Goal: Information Seeking & Learning: Check status

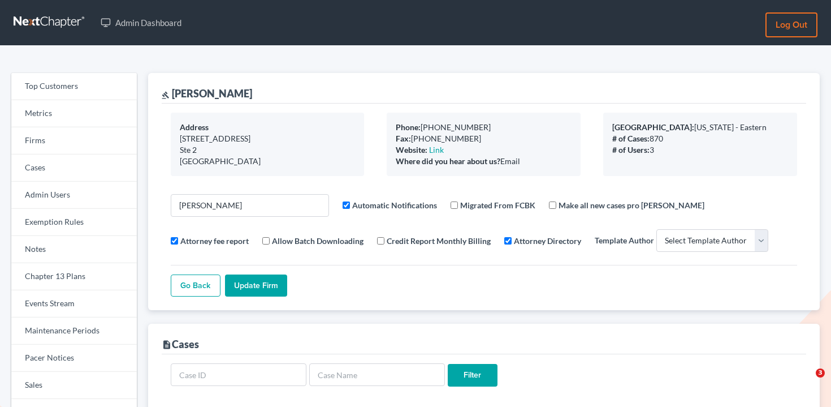
select select
click at [79, 136] on link "Firms" at bounding box center [74, 140] width 126 height 27
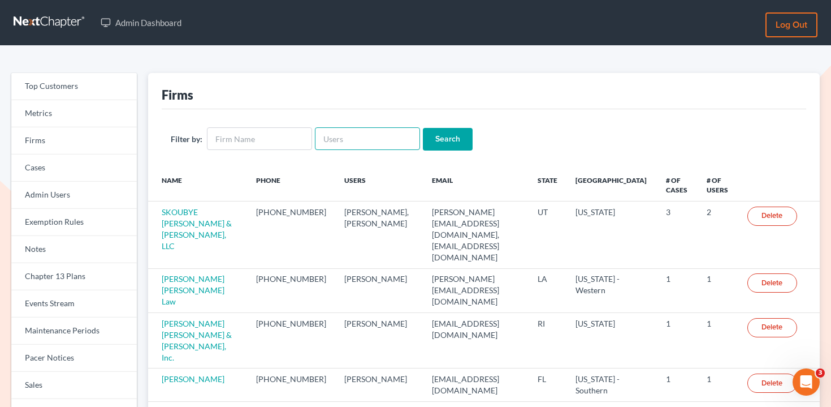
click at [334, 137] on input "text" at bounding box center [367, 138] width 105 height 23
paste input "shane@shanezismanlaw.com"
type input "shane@shanezismanlaw.com"
click at [444, 132] on input "Search" at bounding box center [448, 139] width 50 height 23
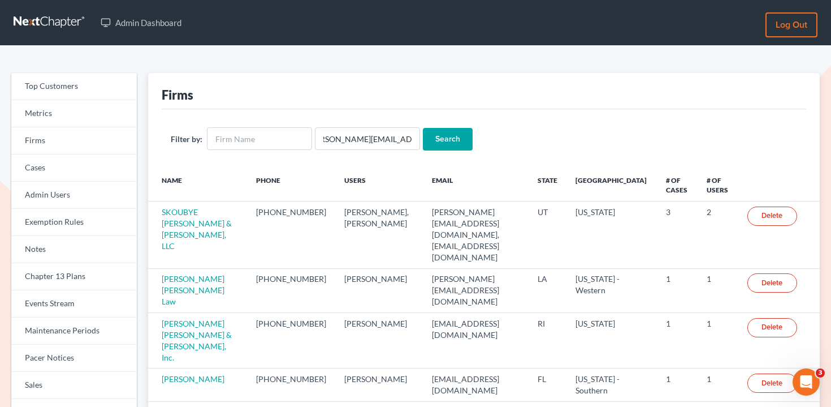
scroll to position [0, 0]
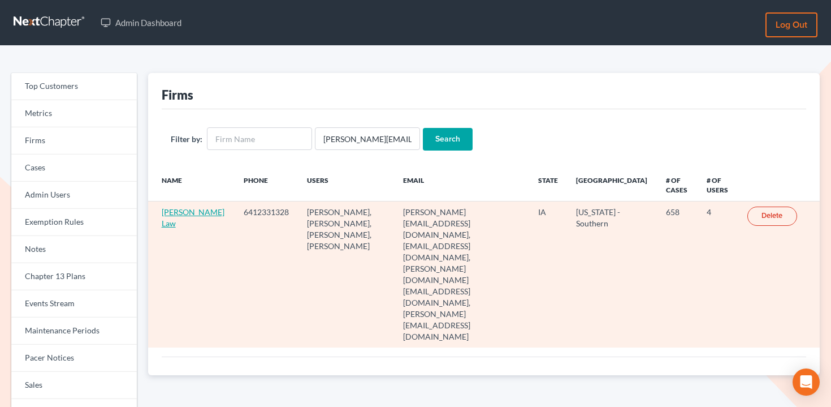
click at [173, 214] on link "Zisman Law" at bounding box center [193, 217] width 63 height 21
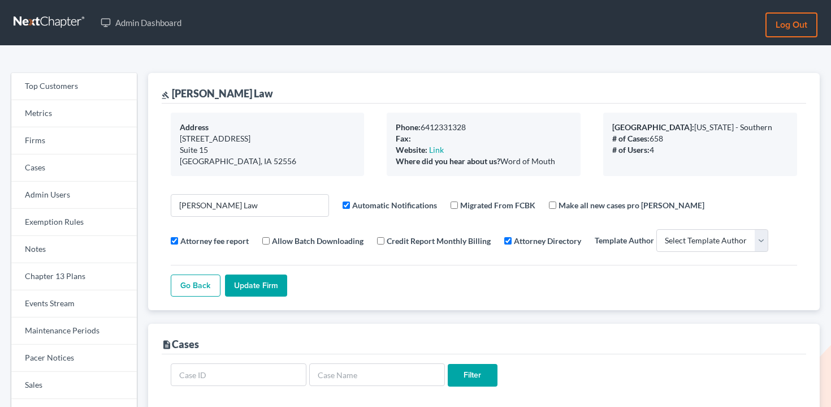
select select
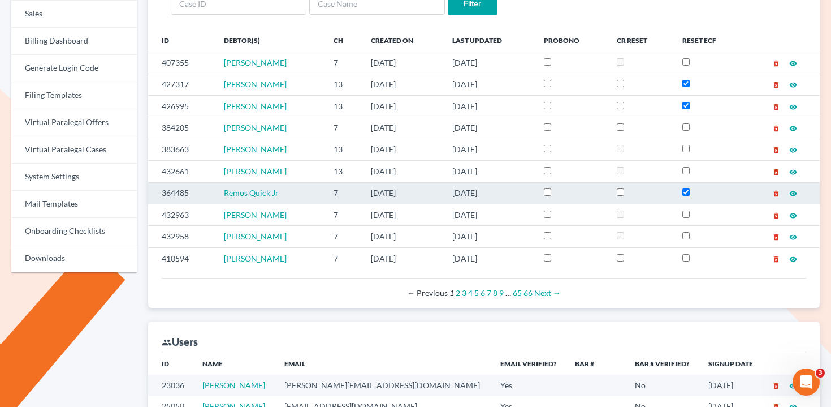
scroll to position [379, 0]
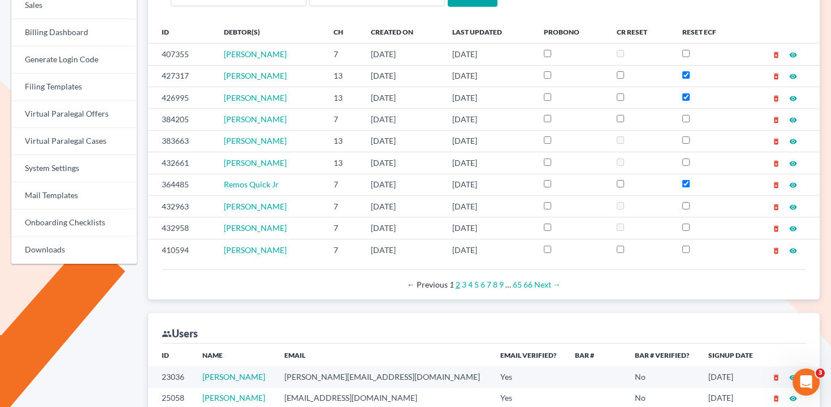
click at [457, 287] on link "2" at bounding box center [458, 284] width 5 height 10
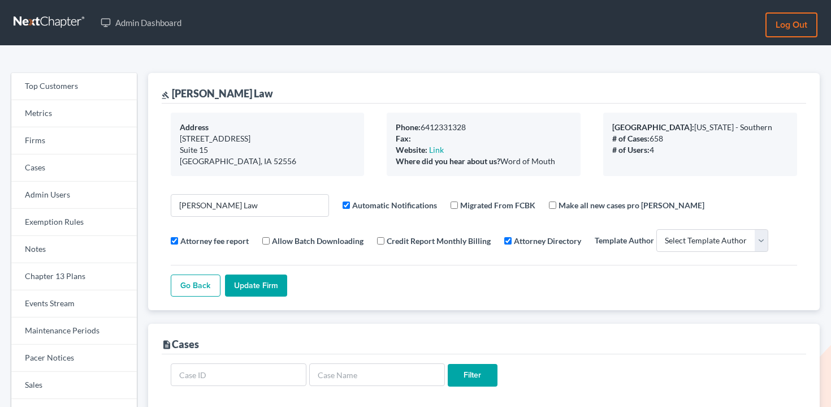
select select
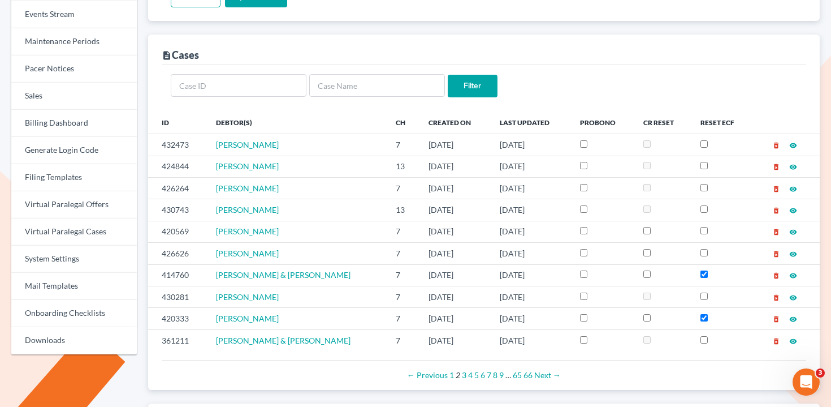
scroll to position [287, 0]
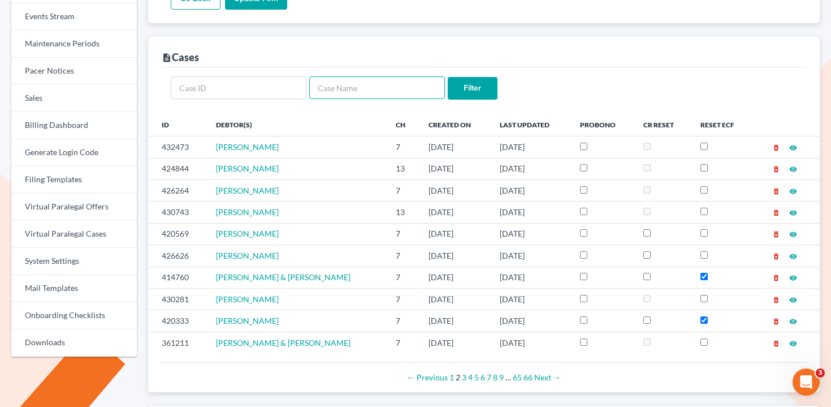
click at [399, 94] on input "text" at bounding box center [377, 87] width 136 height 23
type input "[PERSON_NAME]"
click at [448, 77] on input "Filter" at bounding box center [473, 88] width 50 height 23
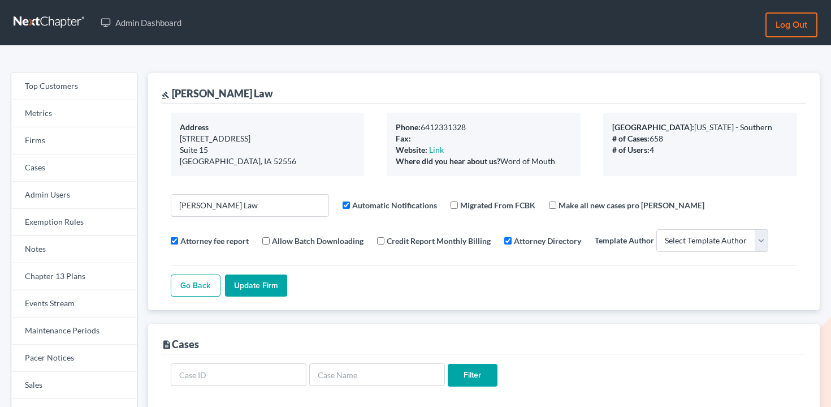
select select
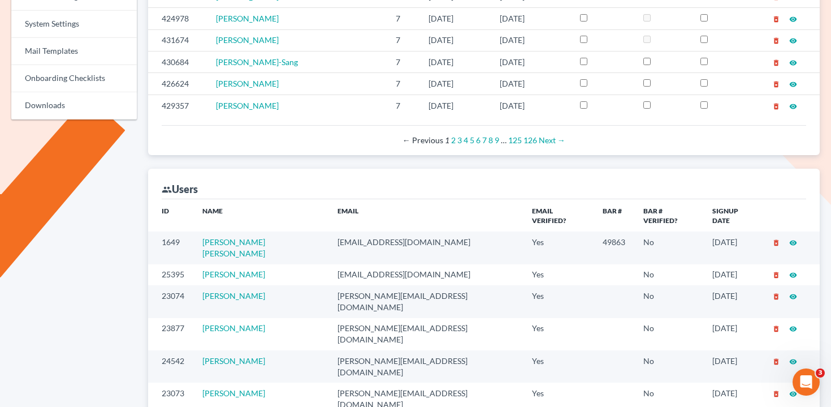
click at [370, 234] on td "mrg@fresh-start.law" at bounding box center [425, 247] width 194 height 32
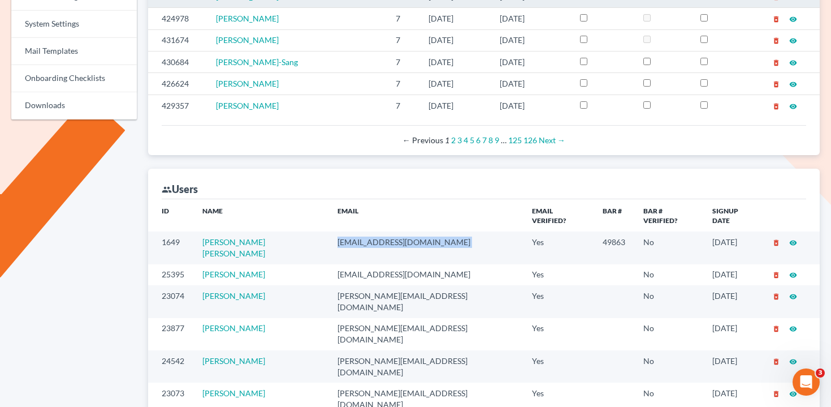
copy td "mrg@fresh-start.law"
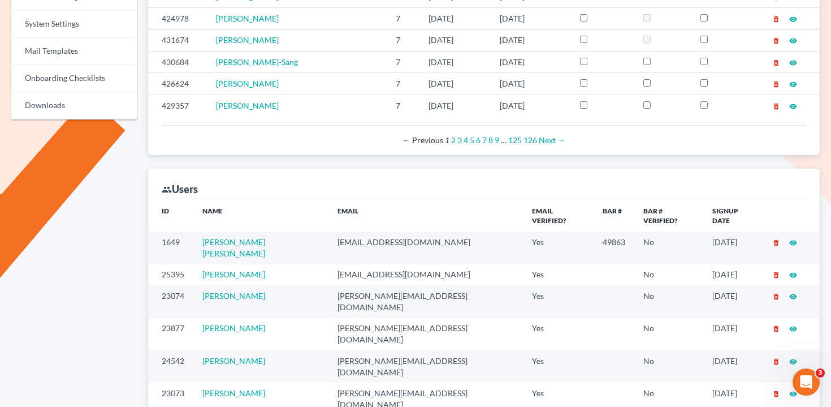
click at [354, 264] on td "xtina@fresh-start.law" at bounding box center [425, 274] width 194 height 21
copy td "xtina@fresh-start.law"
click at [355, 285] on td "jay@fresh-start.law" at bounding box center [425, 301] width 194 height 32
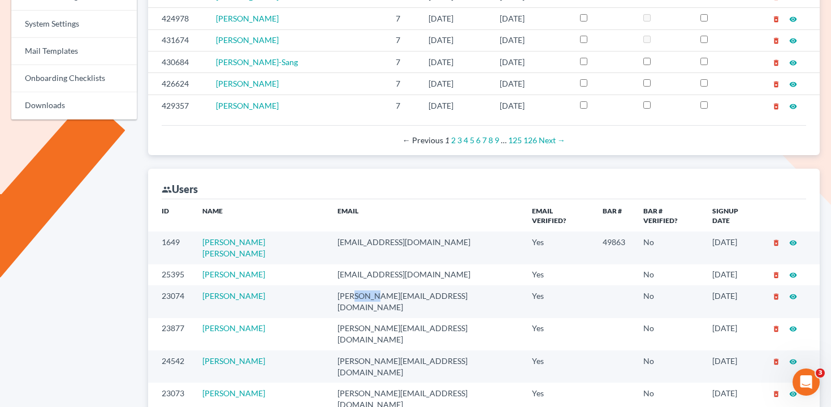
click at [355, 285] on td "[PERSON_NAME][EMAIL_ADDRESS][DOMAIN_NAME]" at bounding box center [425, 301] width 194 height 32
copy td "[PERSON_NAME][EMAIL_ADDRESS][DOMAIN_NAME]"
click at [364, 318] on td "[PERSON_NAME][EMAIL_ADDRESS][DOMAIN_NAME]" at bounding box center [425, 334] width 194 height 32
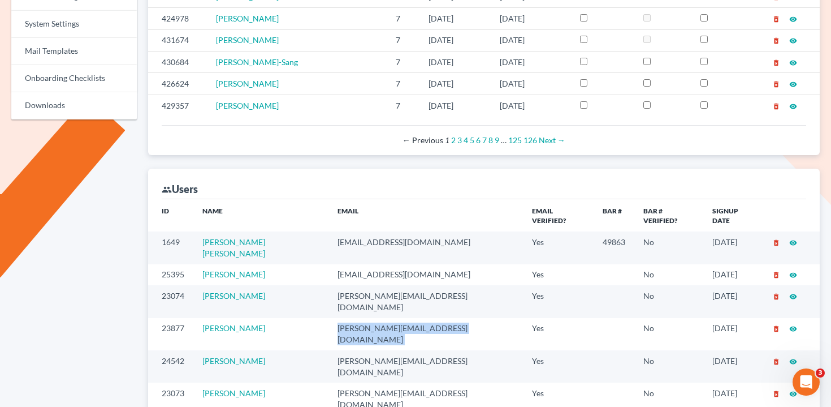
click at [364, 318] on td "[PERSON_NAME][EMAIL_ADDRESS][DOMAIN_NAME]" at bounding box center [425, 334] width 194 height 32
copy td "[PERSON_NAME][EMAIL_ADDRESS][DOMAIN_NAME]"
click at [361, 350] on td "[PERSON_NAME][EMAIL_ADDRESS][DOMAIN_NAME]" at bounding box center [425, 366] width 194 height 32
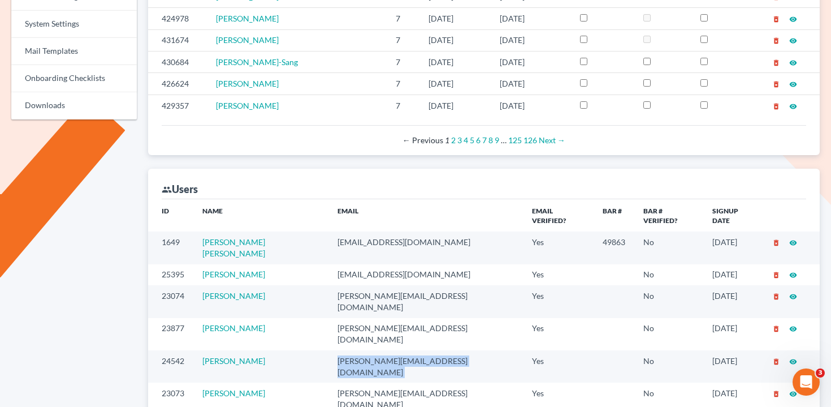
click at [361, 350] on td "[PERSON_NAME][EMAIL_ADDRESS][DOMAIN_NAME]" at bounding box center [425, 366] width 194 height 32
copy td "[PERSON_NAME][EMAIL_ADDRESS][DOMAIN_NAME]"
click at [361, 382] on td "[PERSON_NAME][EMAIL_ADDRESS][DOMAIN_NAME]" at bounding box center [425, 398] width 194 height 32
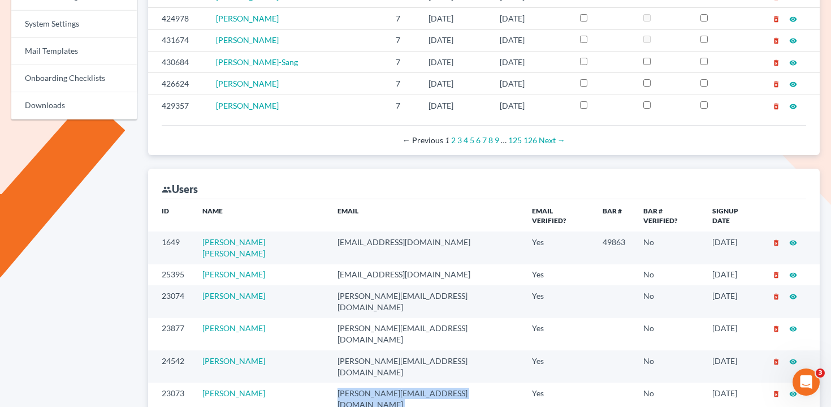
click at [361, 382] on td "[PERSON_NAME][EMAIL_ADDRESS][DOMAIN_NAME]" at bounding box center [425, 398] width 194 height 32
copy td "[PERSON_NAME][EMAIL_ADDRESS][DOMAIN_NAME]"
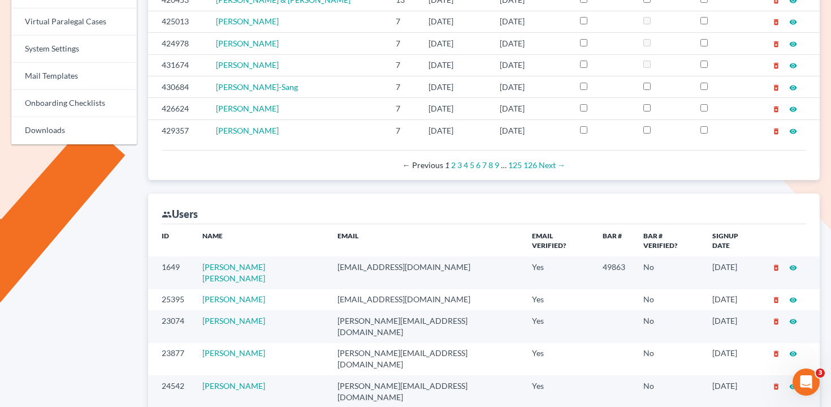
scroll to position [297, 0]
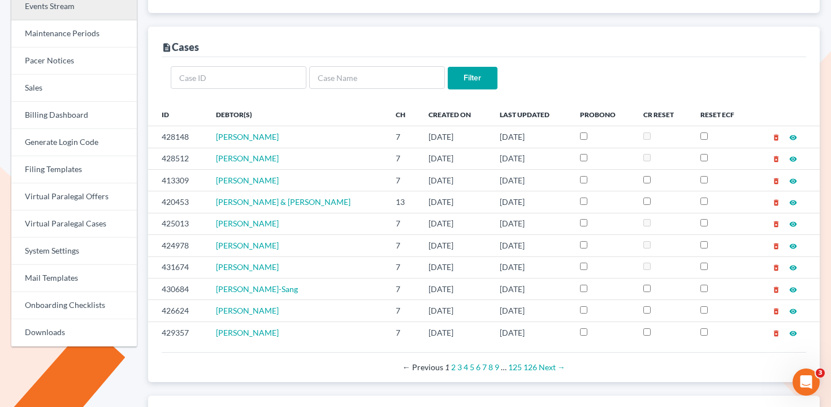
click at [75, 14] on link "Events Stream" at bounding box center [74, 6] width 126 height 27
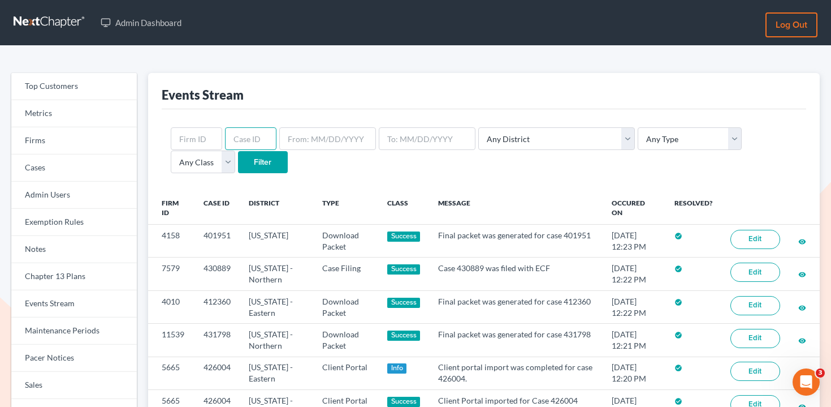
click at [243, 136] on input "text" at bounding box center [250, 138] width 51 height 23
paste input "430595"
type input "430595"
click at [238, 160] on input "Filter" at bounding box center [263, 162] width 50 height 23
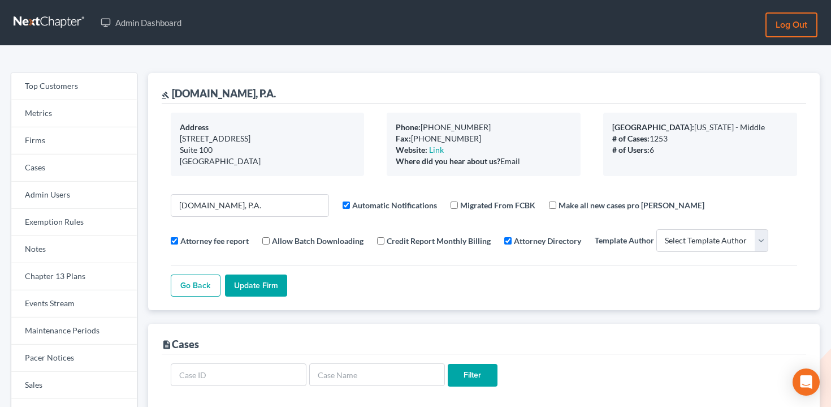
select select
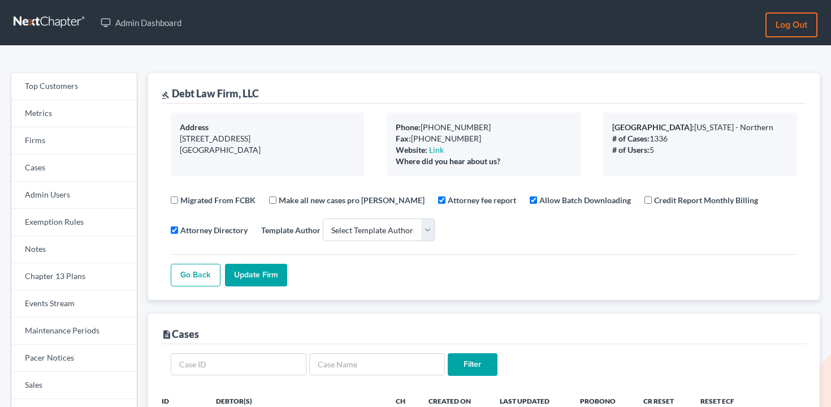
select select
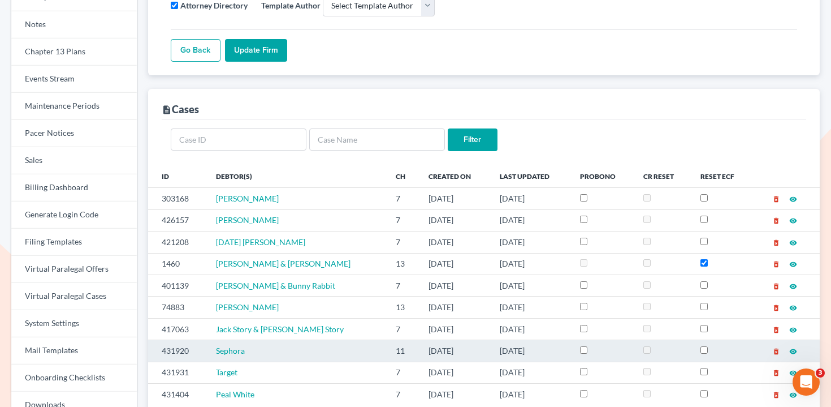
scroll to position [245, 0]
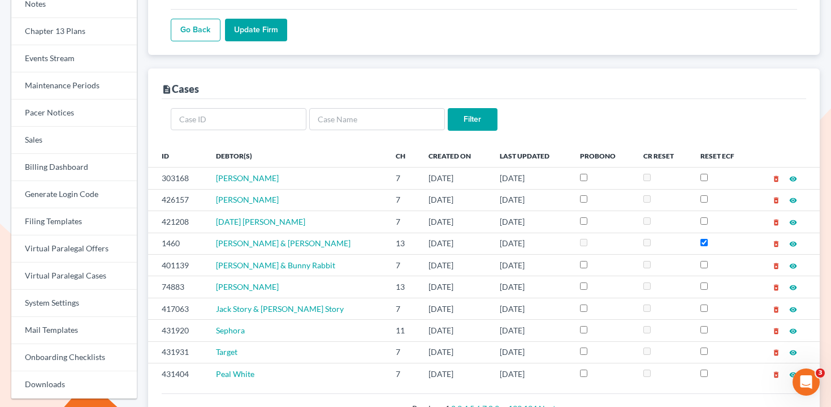
click at [728, 139] on div "Filter" at bounding box center [484, 122] width 645 height 46
click at [79, 61] on link "Events Stream" at bounding box center [74, 58] width 126 height 27
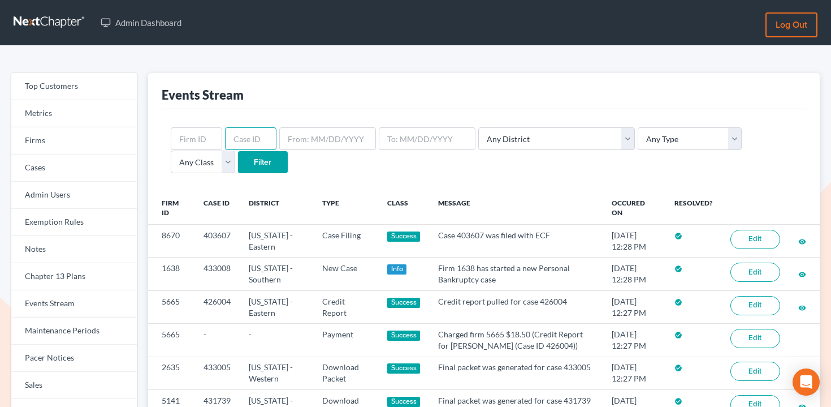
click at [255, 136] on input "text" at bounding box center [250, 138] width 51 height 23
paste input "430595"
type input "430595"
click at [238, 166] on input "Filter" at bounding box center [263, 162] width 50 height 23
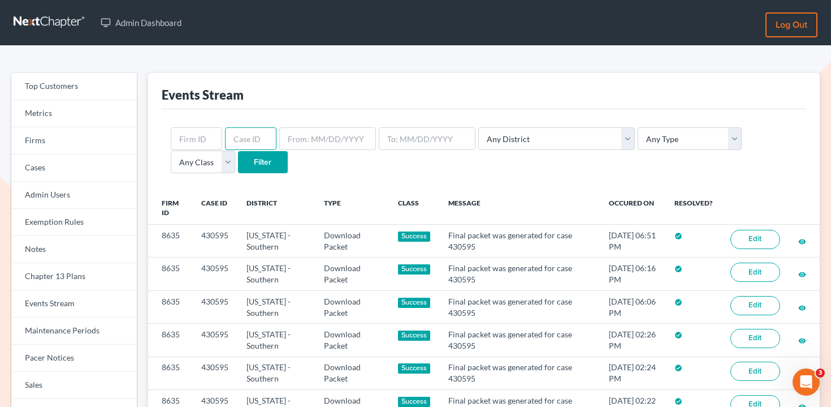
click at [237, 145] on input "text" at bounding box center [250, 138] width 51 height 23
paste input "430502"
type input "430502"
click at [238, 167] on input "Filter" at bounding box center [263, 162] width 50 height 23
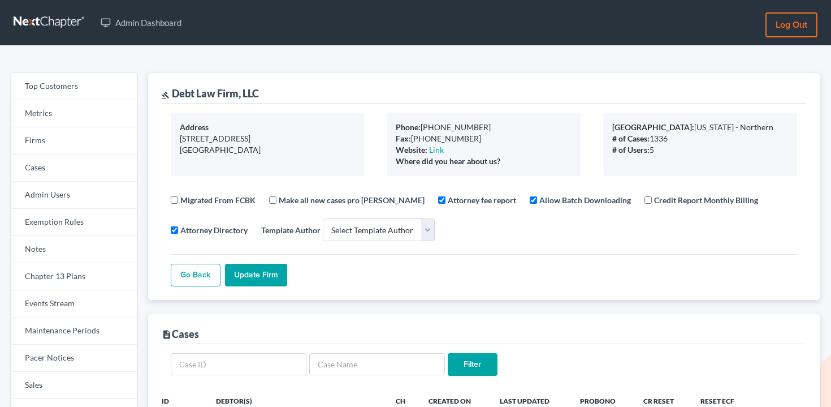
select select
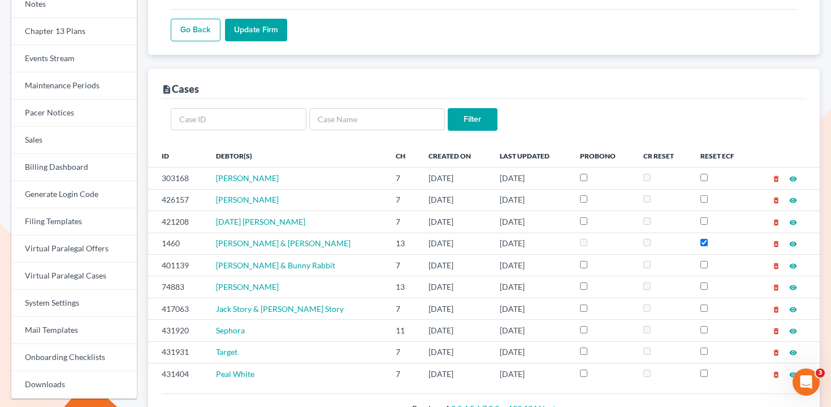
click at [227, 86] on div "description Cases" at bounding box center [484, 83] width 645 height 31
click at [97, 63] on link "Events Stream" at bounding box center [74, 58] width 126 height 27
